Goal: Check status: Check status

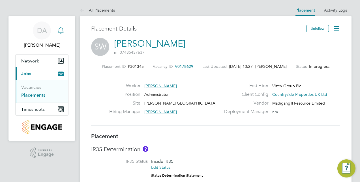
click at [60, 29] on icon "Main navigation" at bounding box center [60, 30] width 7 height 7
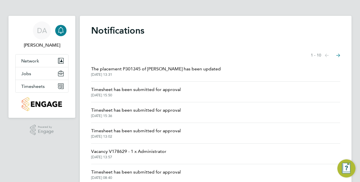
click at [98, 92] on span "Timesheet has been submitted for approval" at bounding box center [136, 89] width 90 height 7
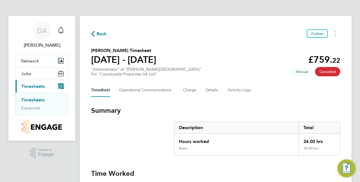
click at [39, 99] on link "Timesheets" at bounding box center [32, 99] width 23 height 5
